Goal: Navigation & Orientation: Find specific page/section

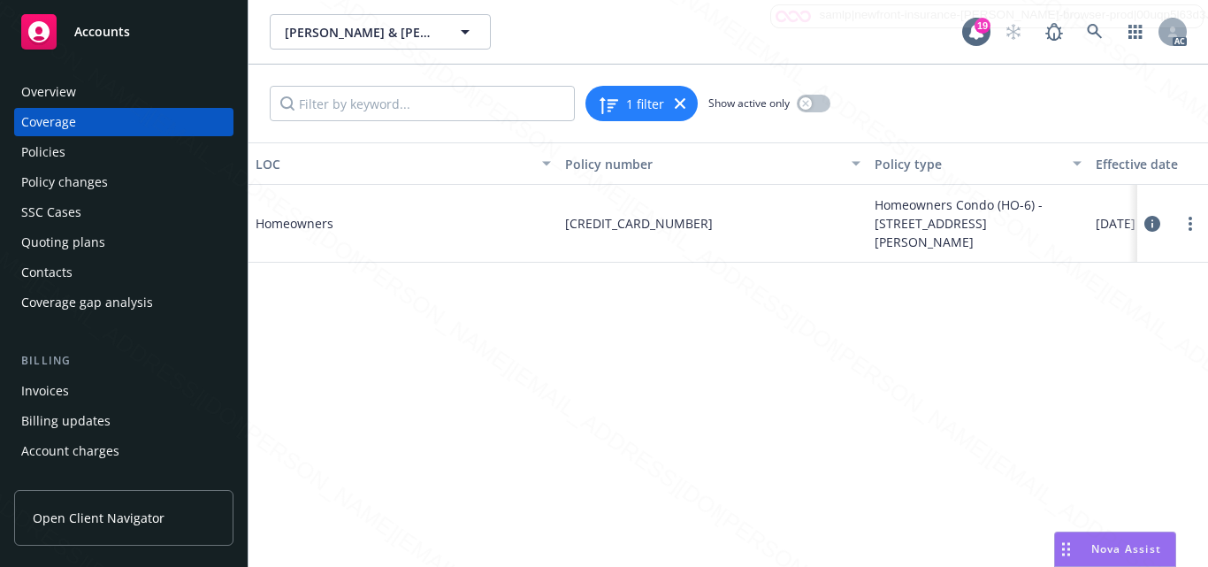
click at [96, 86] on div "Overview" at bounding box center [123, 92] width 205 height 28
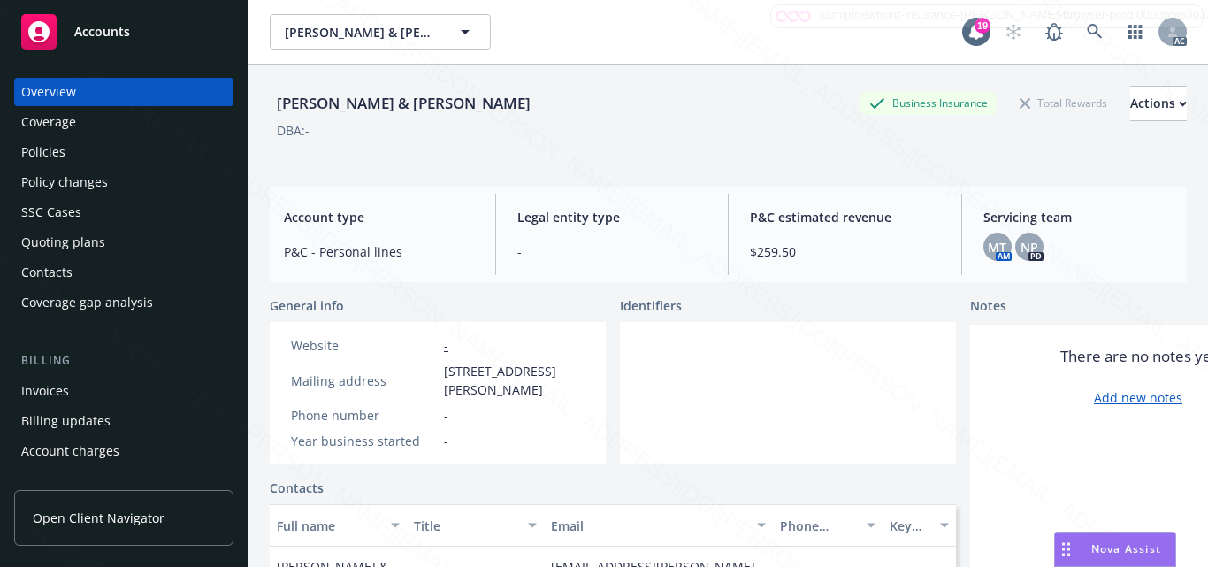
click at [119, 43] on div "Accounts" at bounding box center [123, 31] width 205 height 35
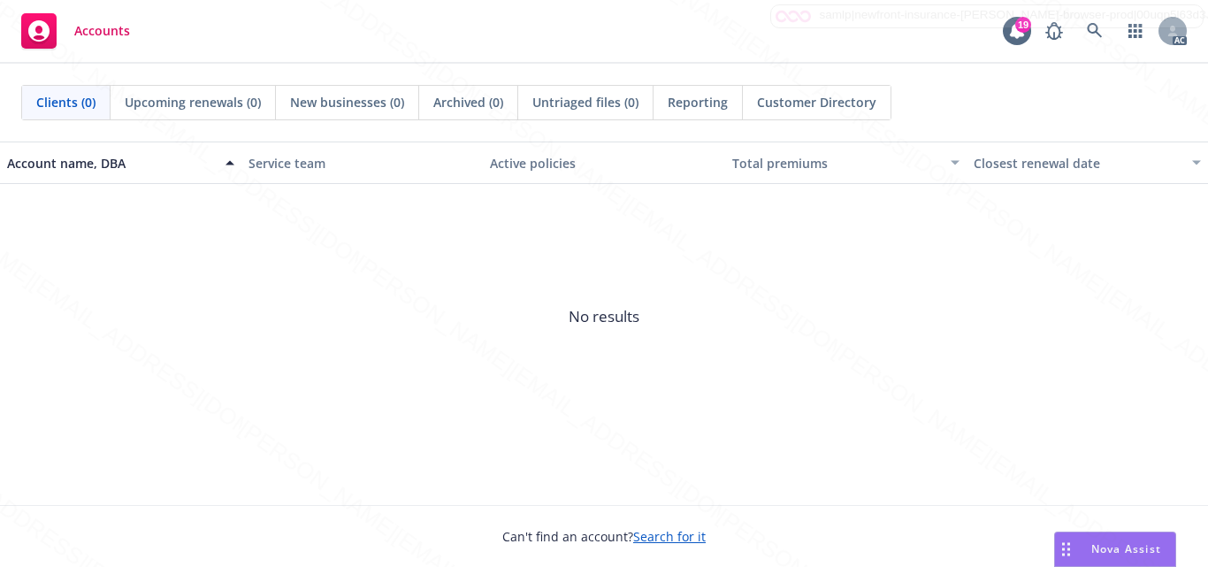
click at [420, 340] on span "No results" at bounding box center [604, 316] width 1208 height 265
